Goal: Navigation & Orientation: Find specific page/section

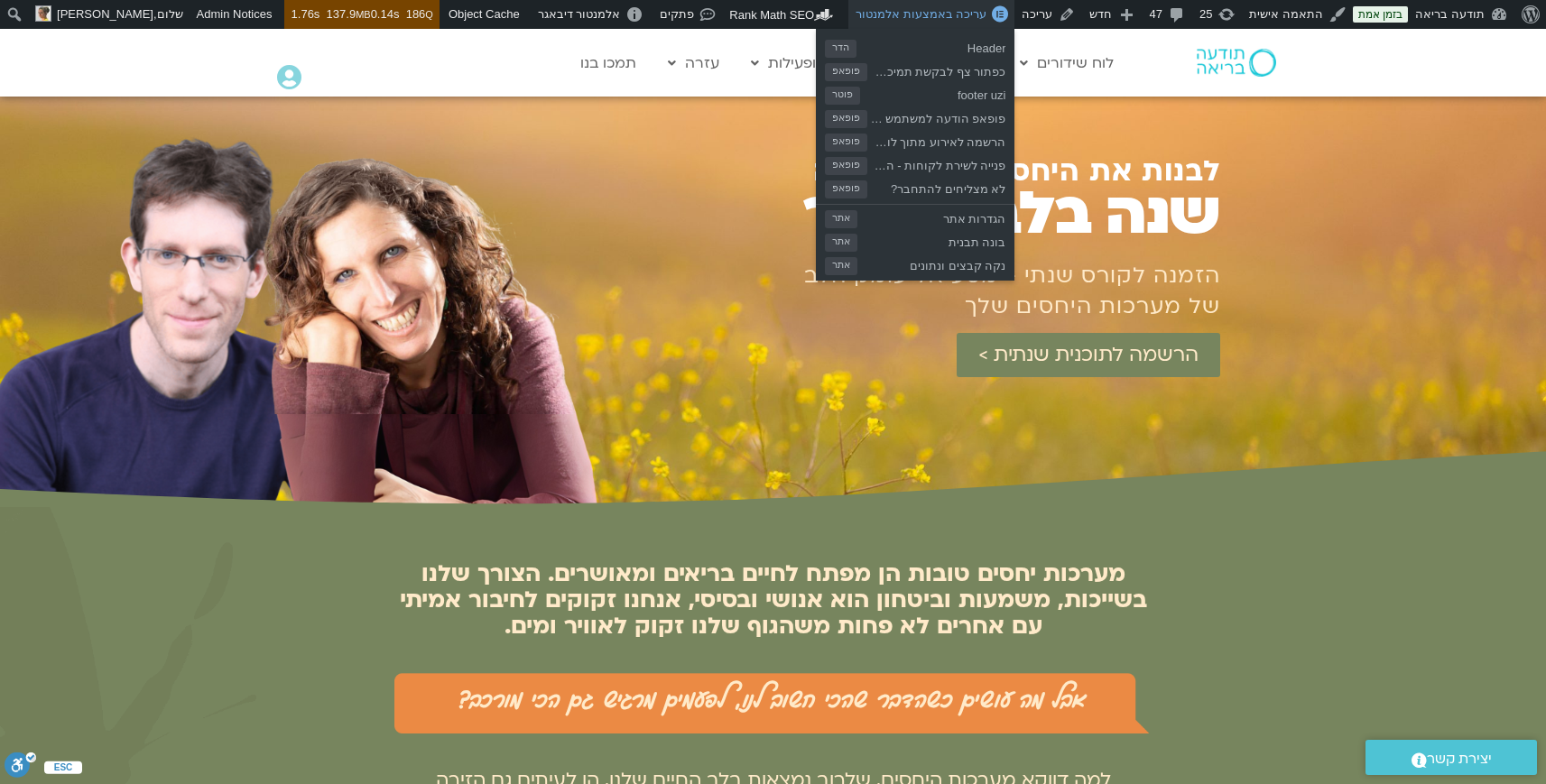
click at [986, 12] on span "עריכה באמצעות אלמנטור" at bounding box center [920, 14] width 131 height 14
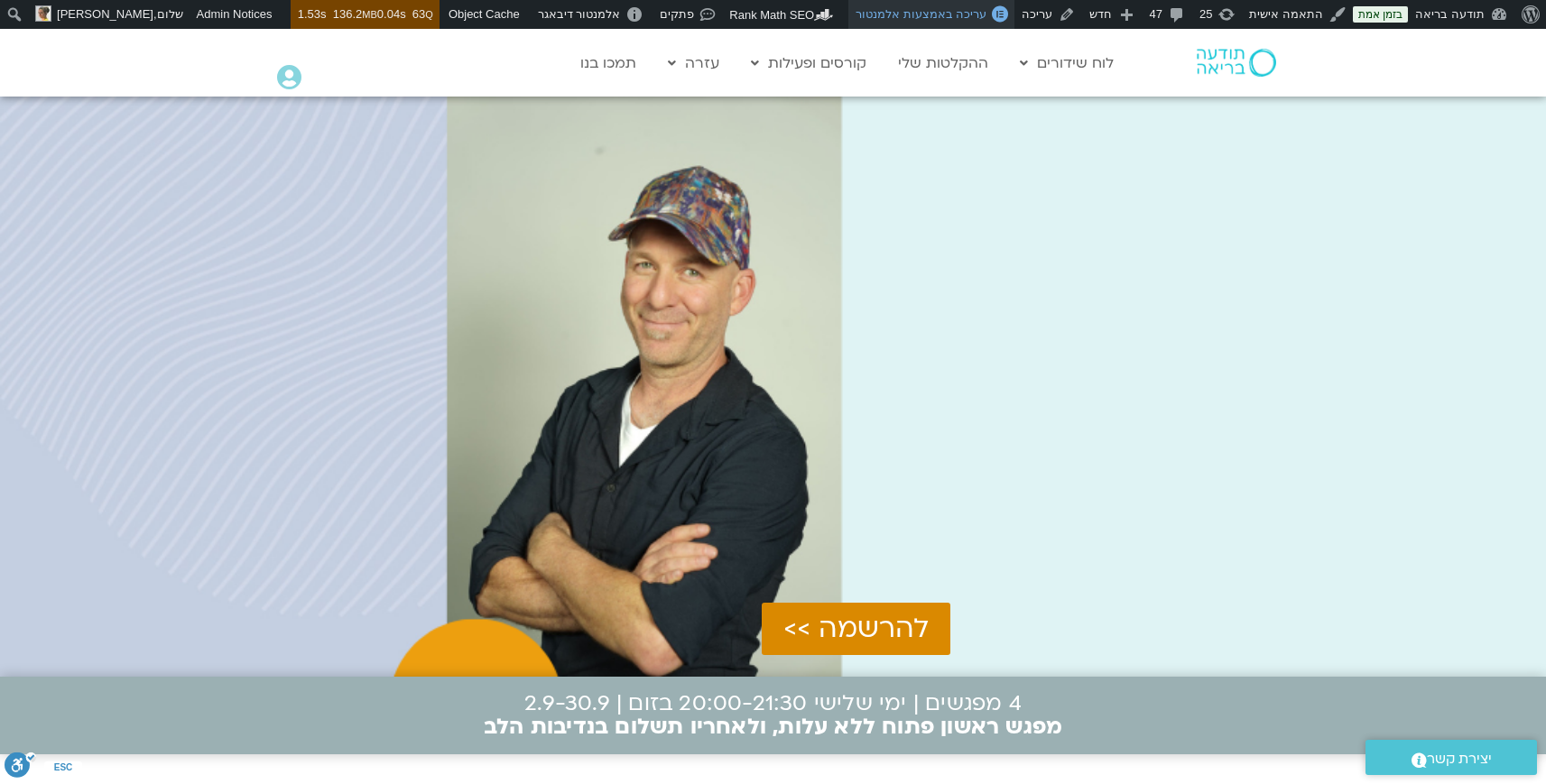
click at [983, 14] on span "עריכה באמצעות אלמנטור" at bounding box center [920, 14] width 131 height 14
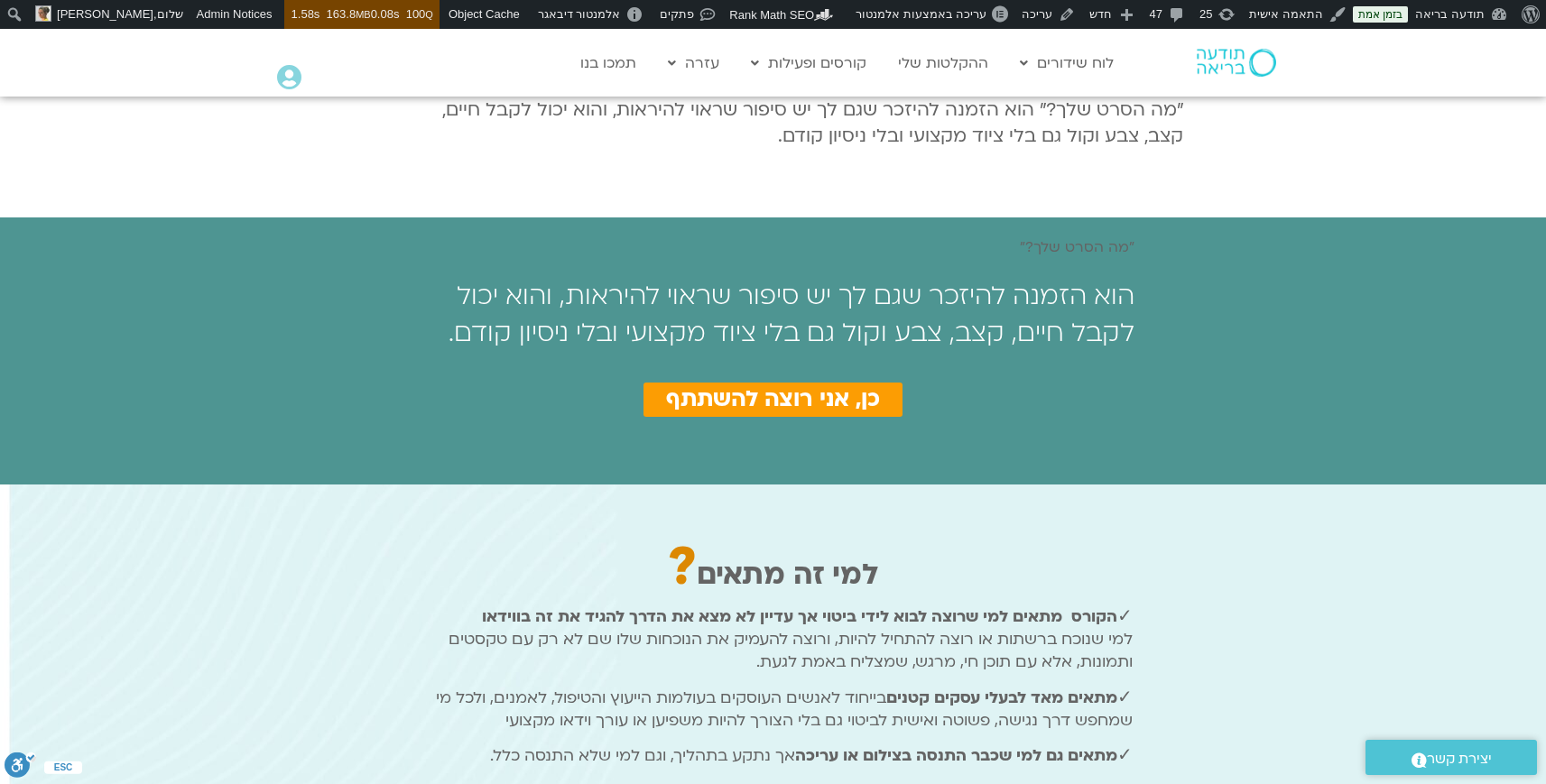
scroll to position [720, 0]
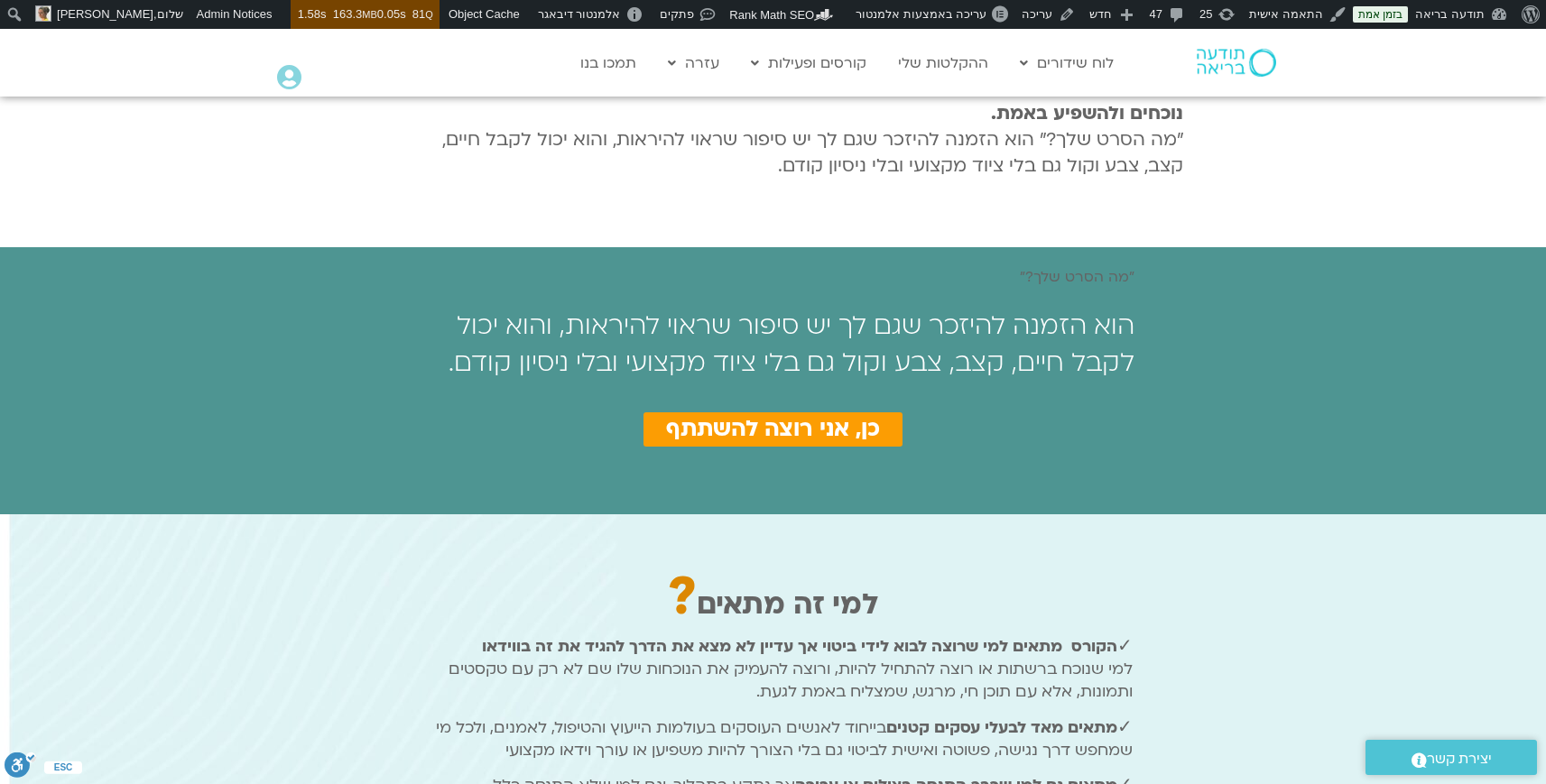
scroll to position [843, 0]
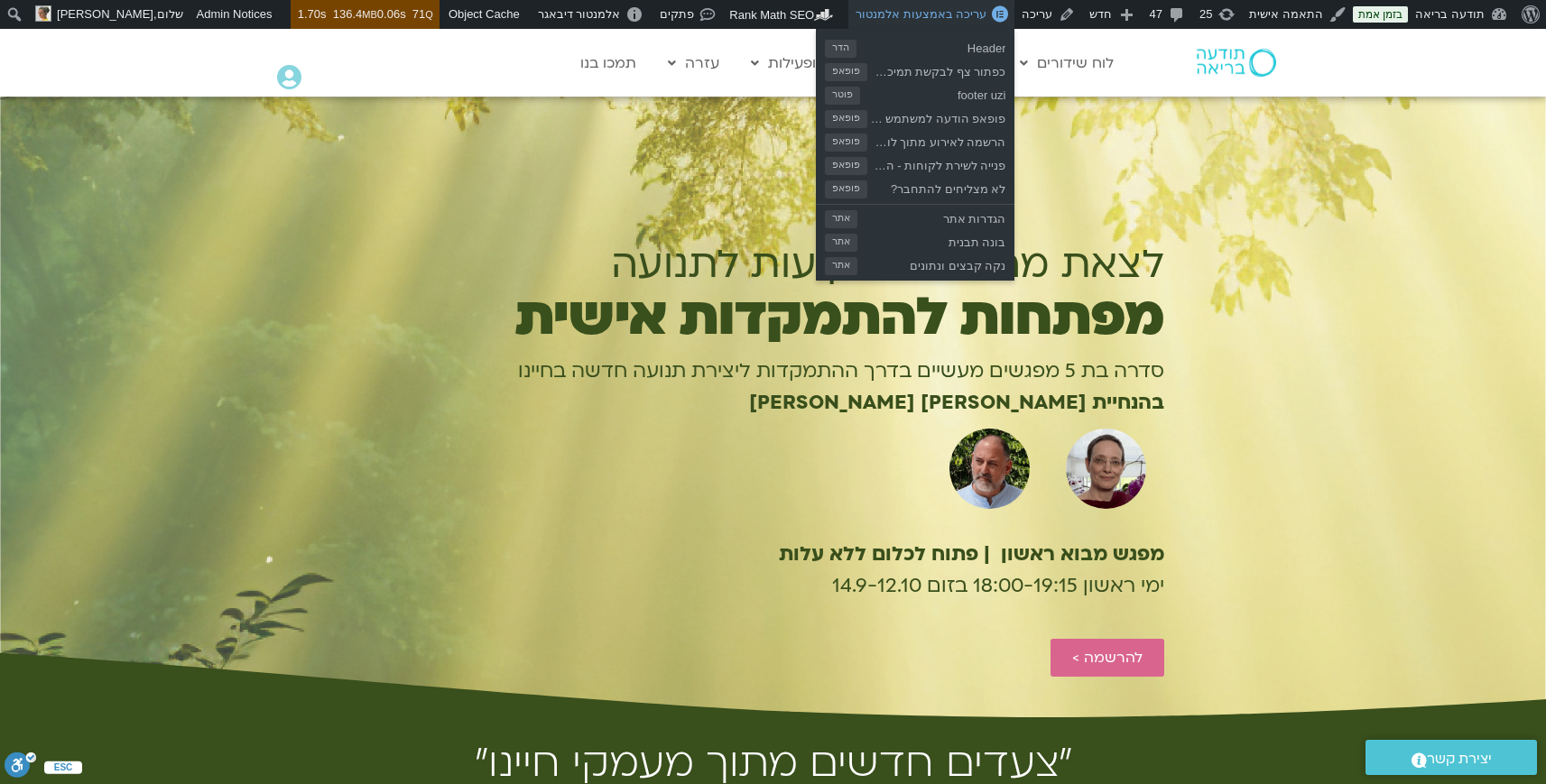
click at [970, 16] on span "עריכה באמצעות אלמנטור" at bounding box center [920, 14] width 131 height 14
